Goal: Information Seeking & Learning: Learn about a topic

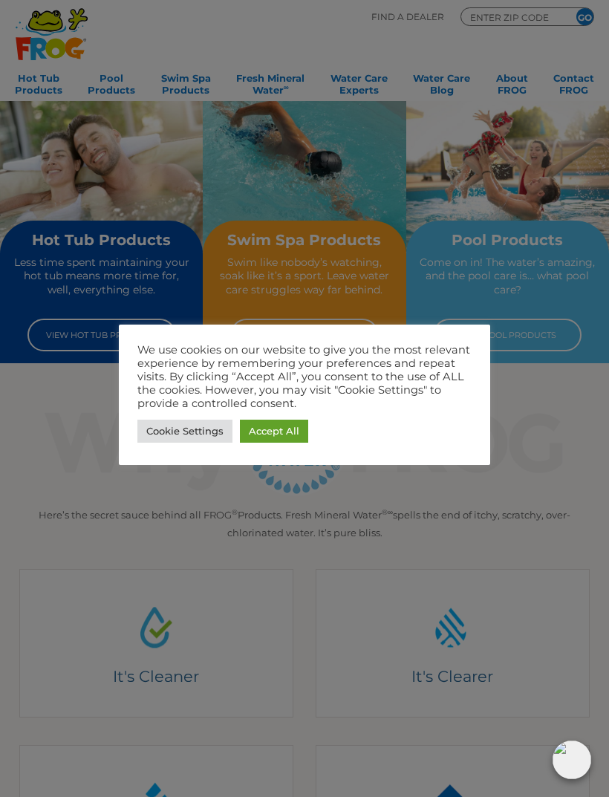
click at [179, 435] on link "Cookie Settings" at bounding box center [184, 431] width 95 height 23
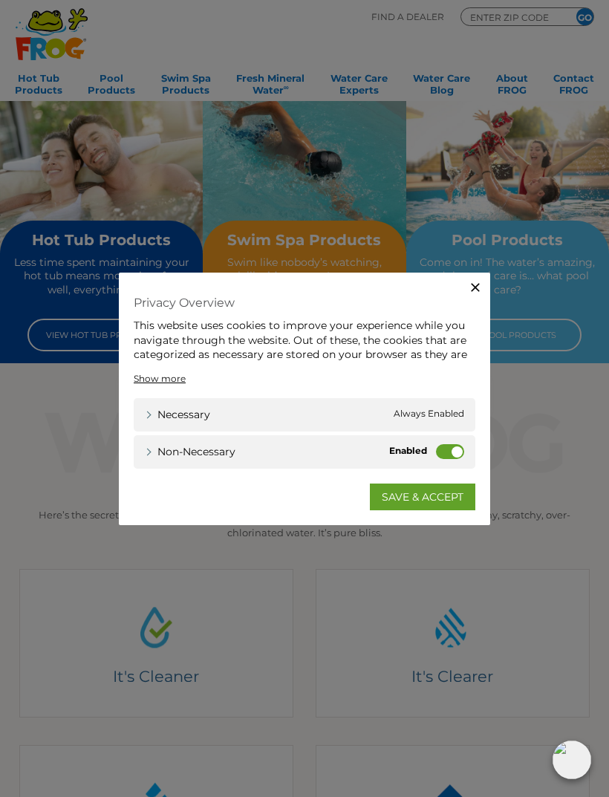
click at [450, 458] on label "Non-necessary" at bounding box center [450, 451] width 28 height 15
click at [0, 0] on input "Non-necessary" at bounding box center [0, 0] width 0 height 0
click at [429, 504] on link "SAVE & ACCEPT" at bounding box center [423, 497] width 106 height 27
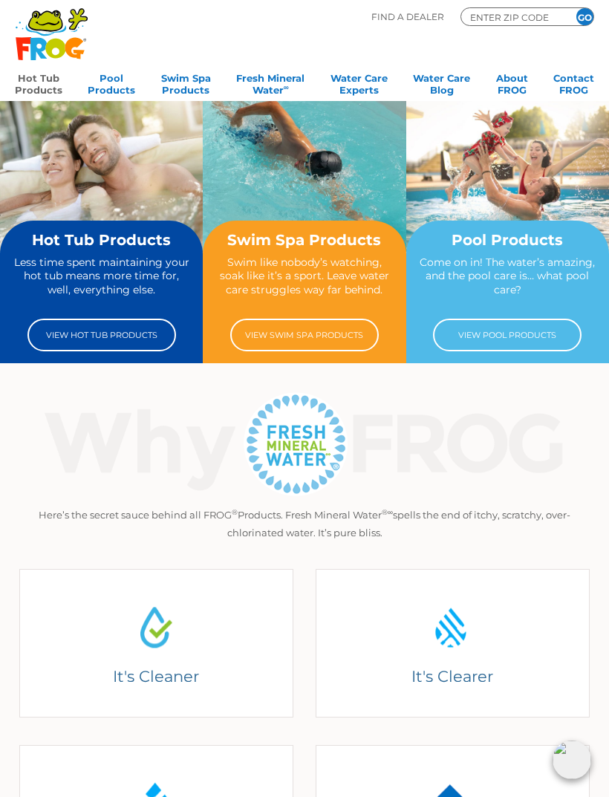
click at [39, 85] on link "Hot Tub Products" at bounding box center [39, 83] width 48 height 30
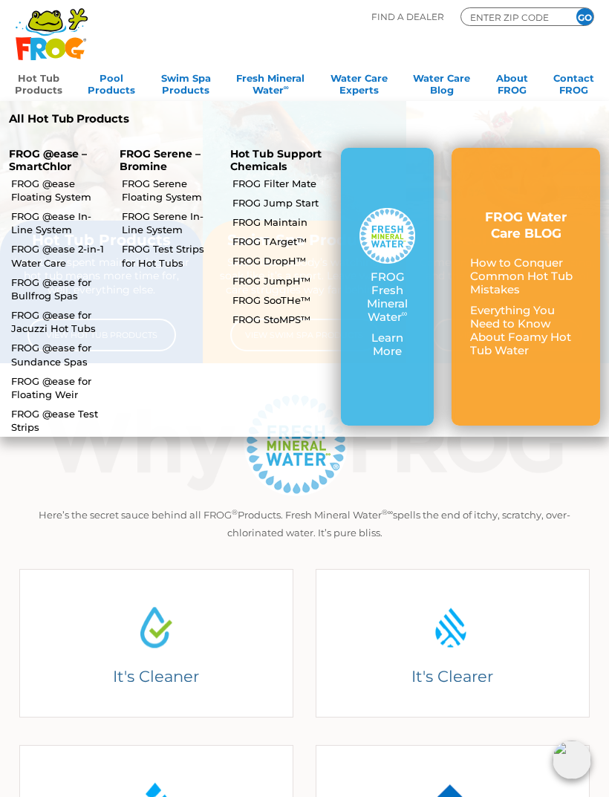
click at [63, 320] on link "FROG @ease for Jacuzzi Hot Tubs" at bounding box center [59, 321] width 96 height 27
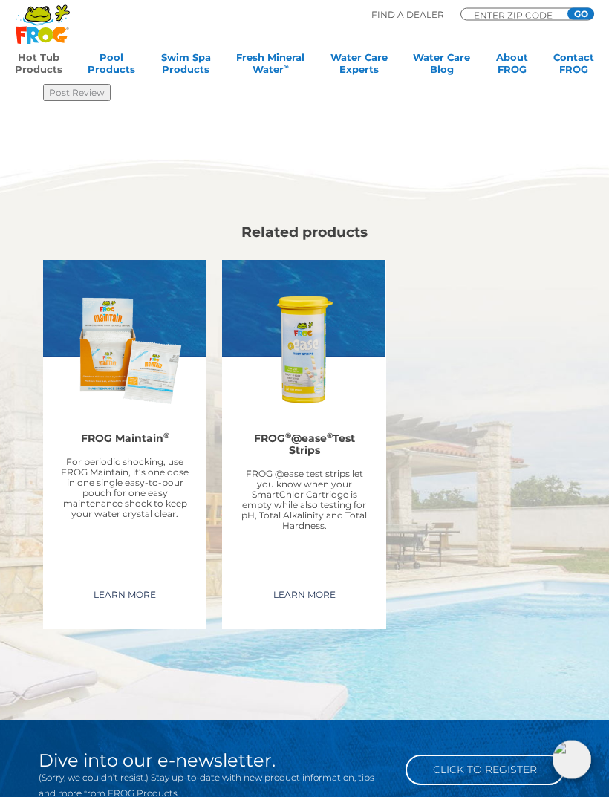
scroll to position [2858, 0]
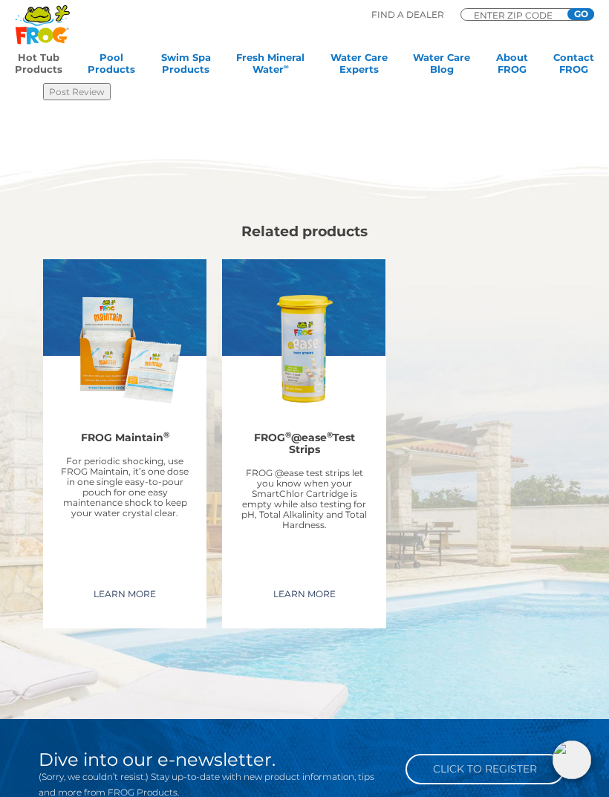
click at [131, 468] on p "For periodic shocking, use FROG Maintain, it’s one dose in one single easy-to-p…" at bounding box center [125, 488] width 134 height 62
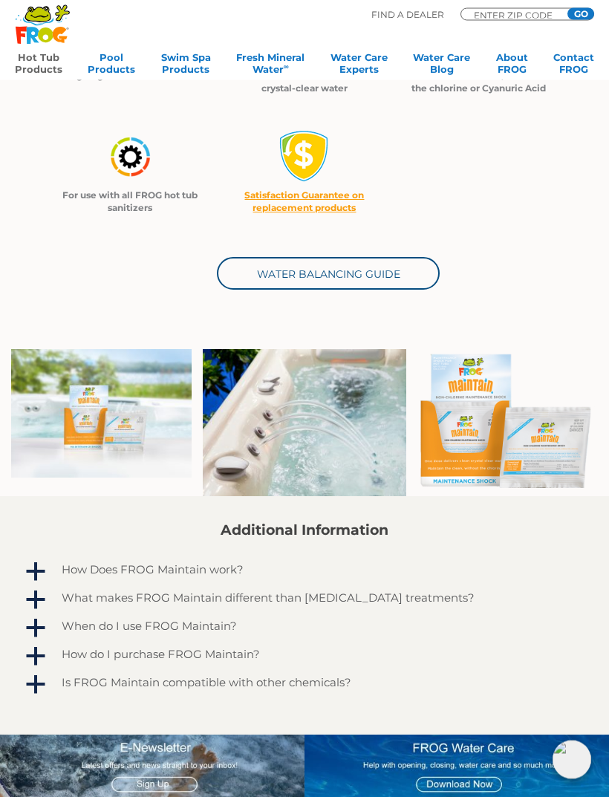
scroll to position [371, 0]
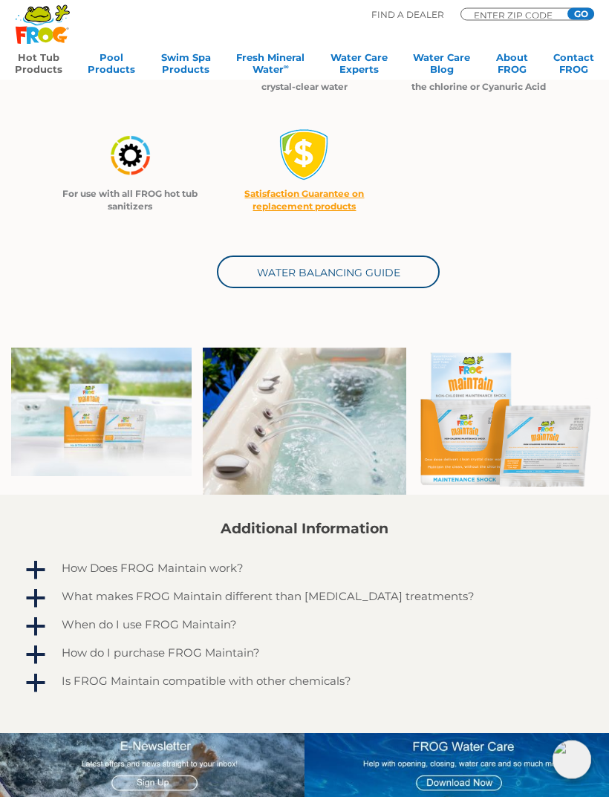
click at [315, 600] on h4 "What makes FROG Maintain different than [MEDICAL_DATA] treatments?" at bounding box center [268, 597] width 413 height 13
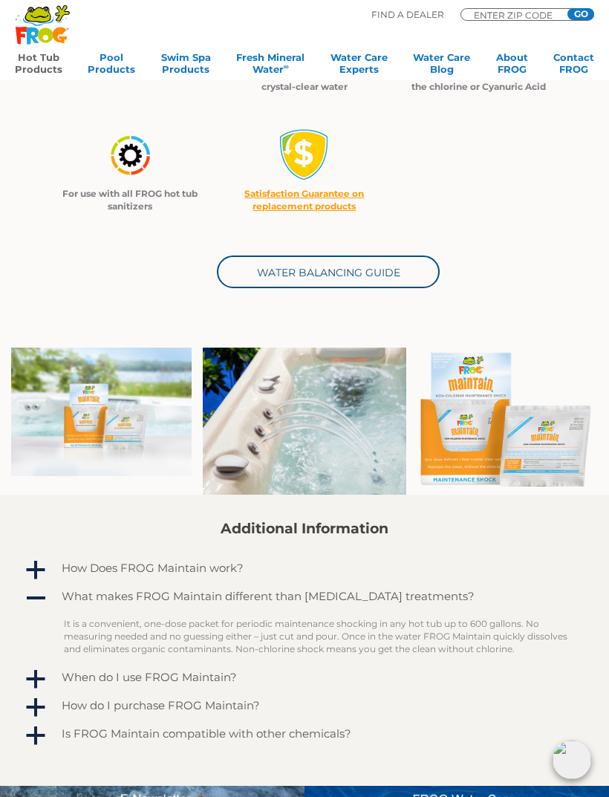
click at [198, 684] on div "When do I use FROG Maintain?" at bounding box center [297, 677] width 479 height 20
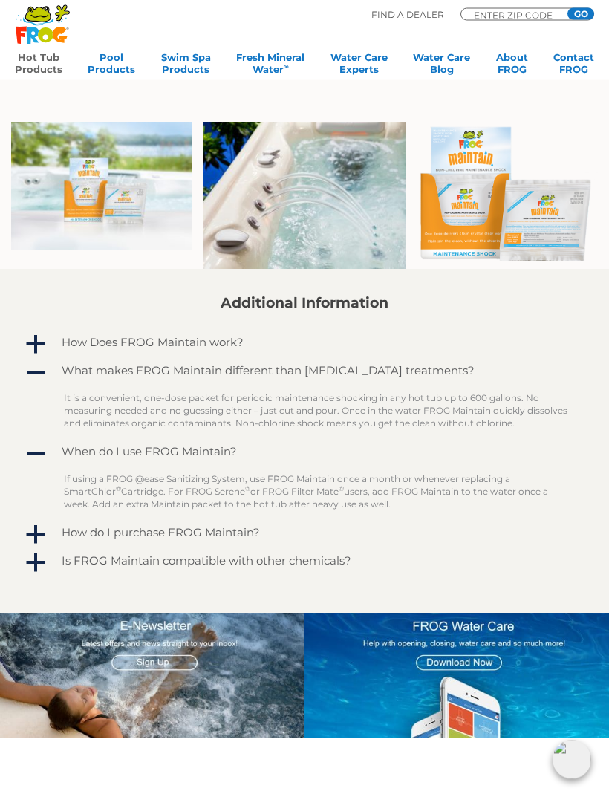
scroll to position [597, 0]
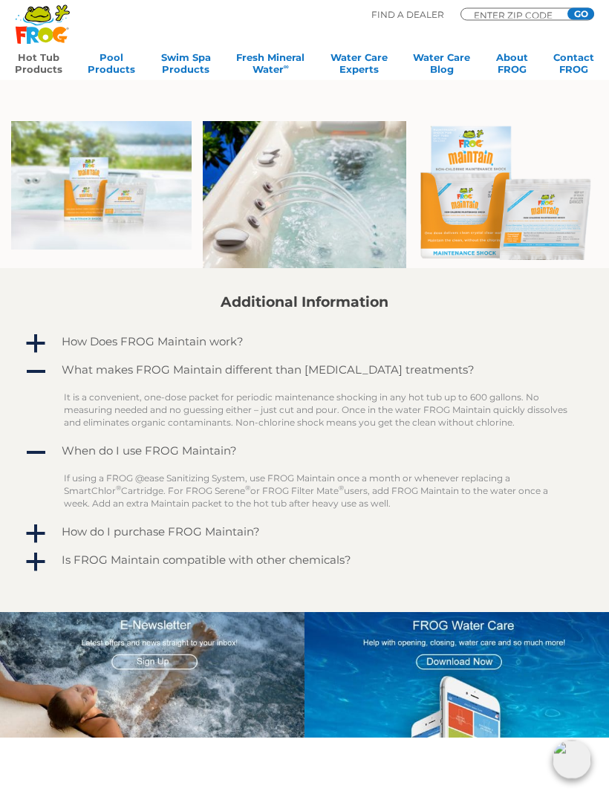
click at [199, 532] on h4 "How do I purchase FROG Maintain?" at bounding box center [161, 532] width 198 height 13
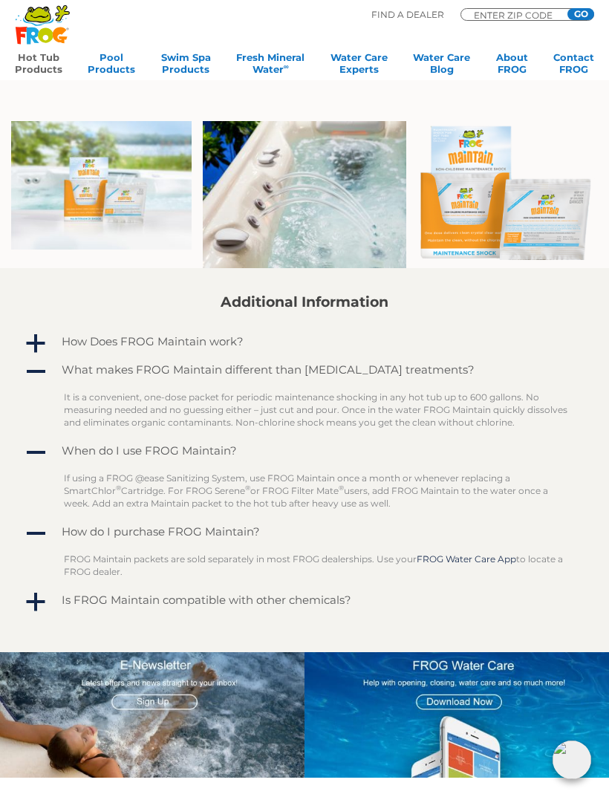
click at [279, 605] on h4 "Is FROG Maintain compatible with other chemicals?" at bounding box center [207, 600] width 290 height 13
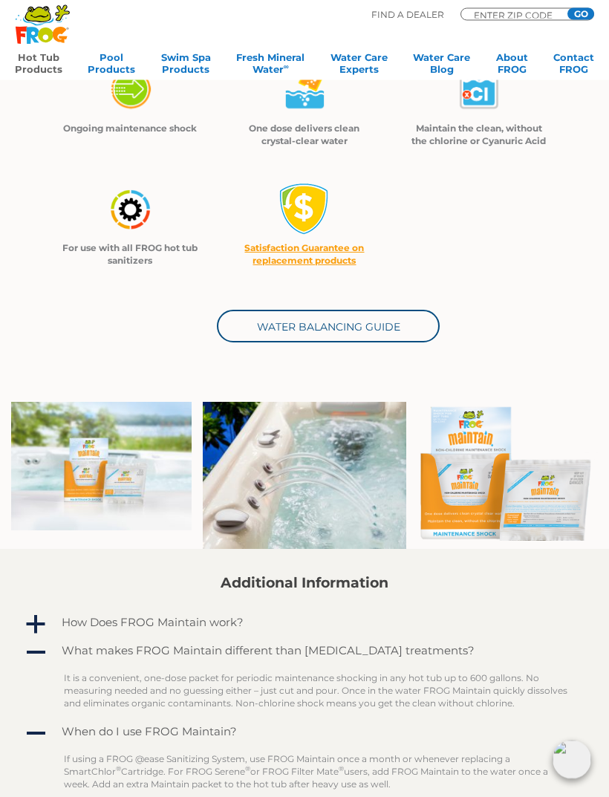
scroll to position [314, 0]
